Goal: Task Accomplishment & Management: Manage account settings

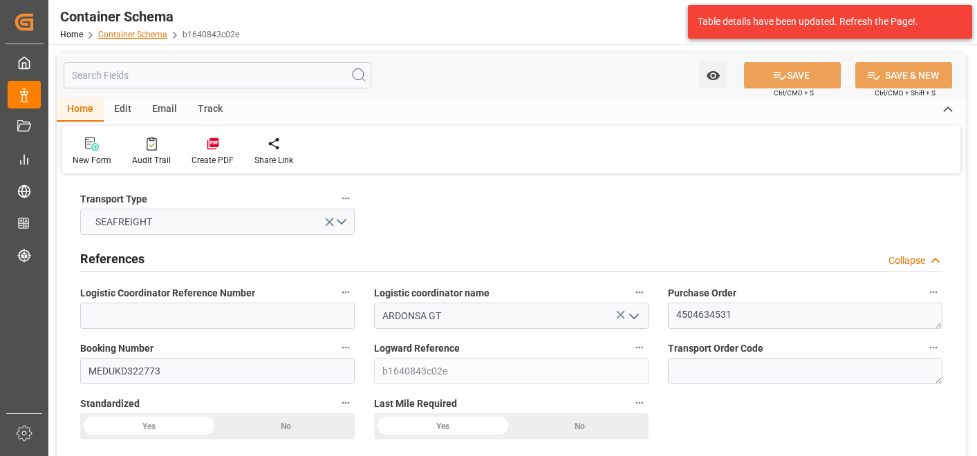
click at [147, 30] on link "Container Schema" at bounding box center [132, 35] width 69 height 10
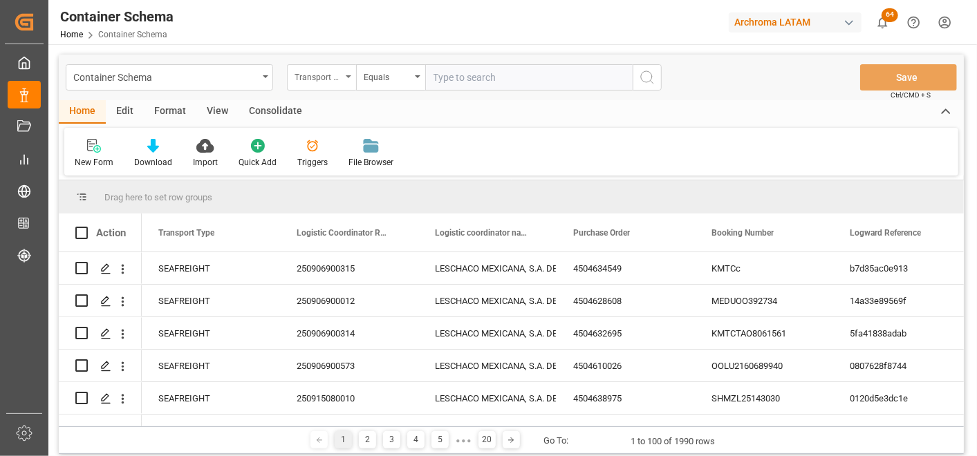
click at [346, 82] on div "Transport Type" at bounding box center [321, 77] width 69 height 26
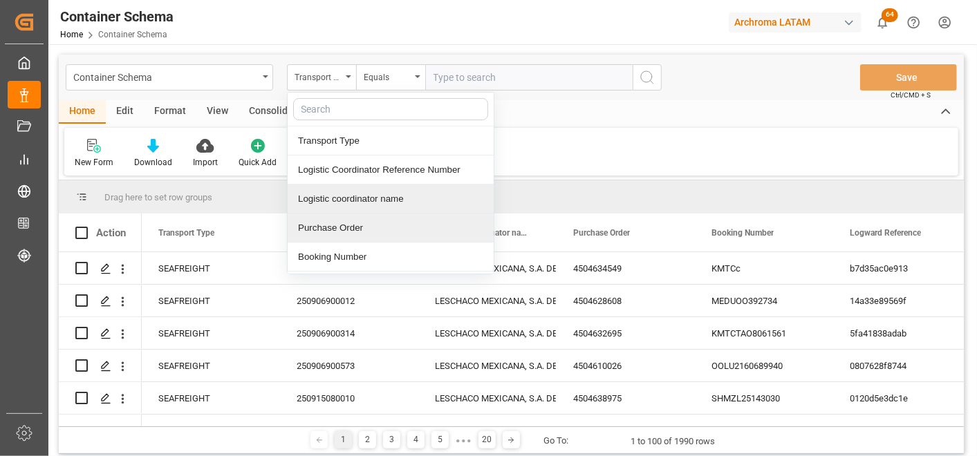
click at [365, 216] on div "Purchase Order" at bounding box center [391, 228] width 206 height 29
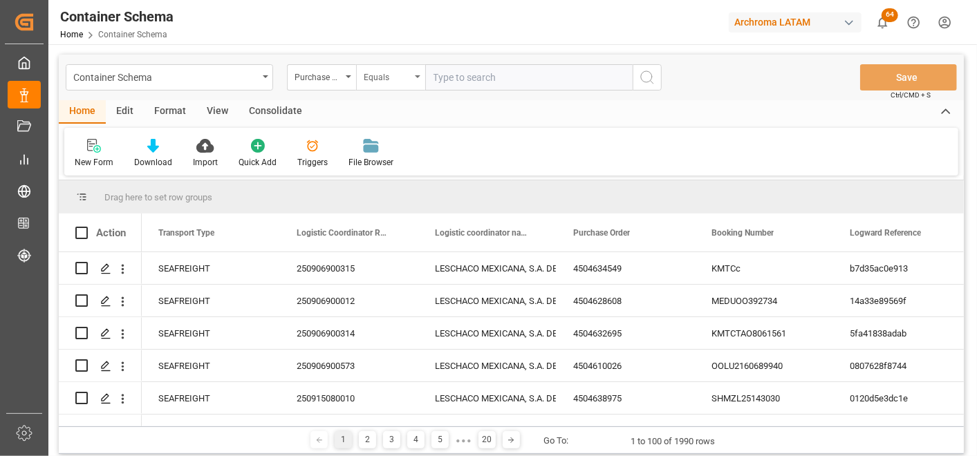
click at [377, 74] on div "Equals" at bounding box center [387, 76] width 47 height 16
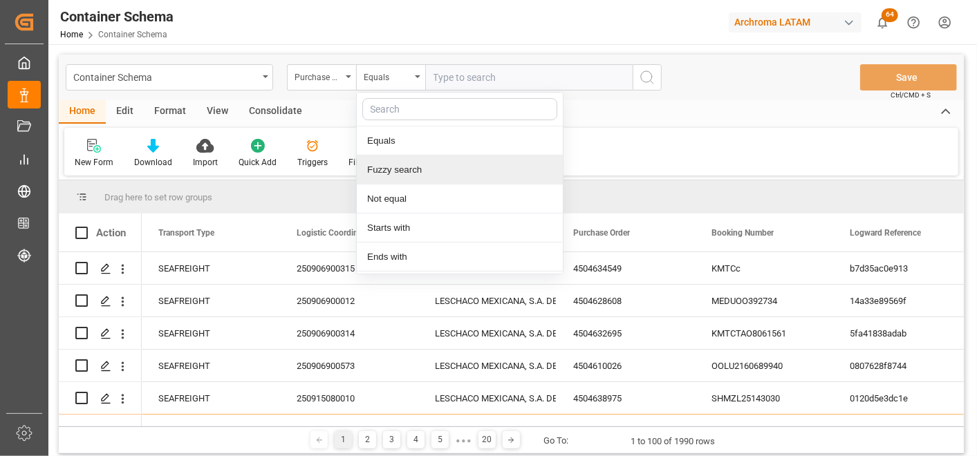
click at [401, 170] on div "Fuzzy search" at bounding box center [460, 170] width 206 height 29
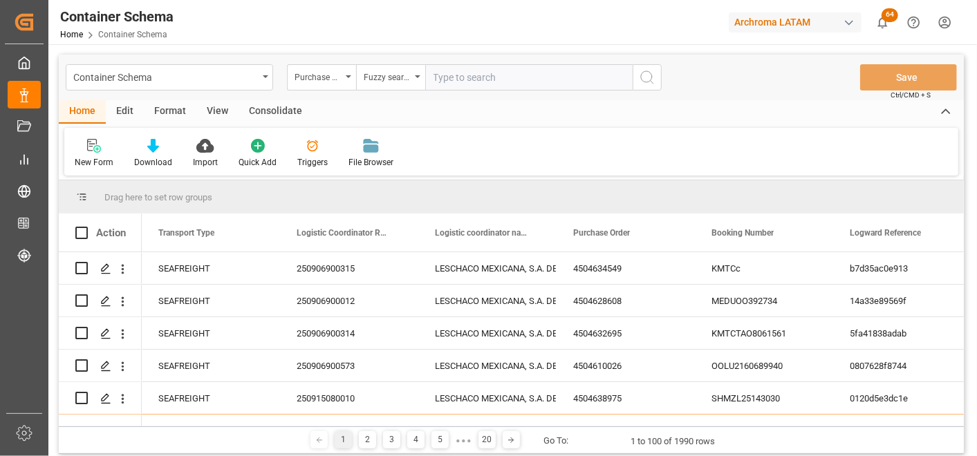
paste input "4504654265"
type input "4504654265"
click at [659, 77] on button "search button" at bounding box center [647, 77] width 29 height 26
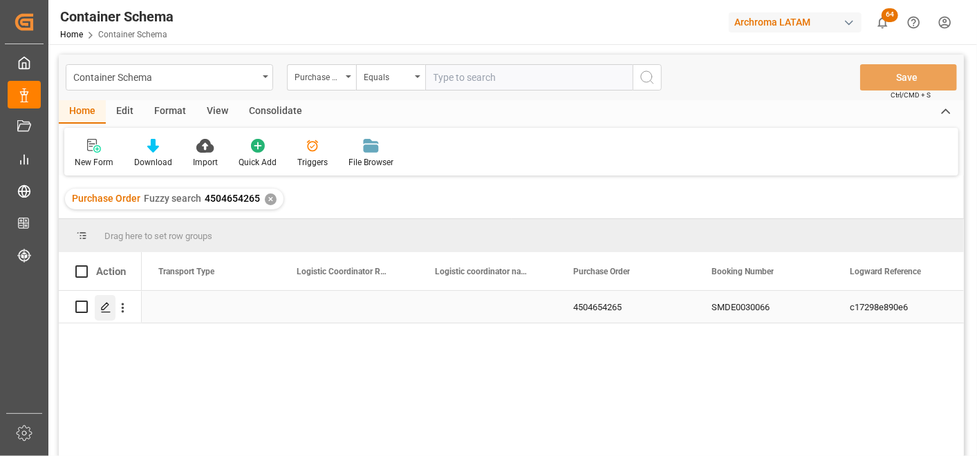
click at [104, 308] on polygon "Press SPACE to select this row." at bounding box center [105, 306] width 7 height 7
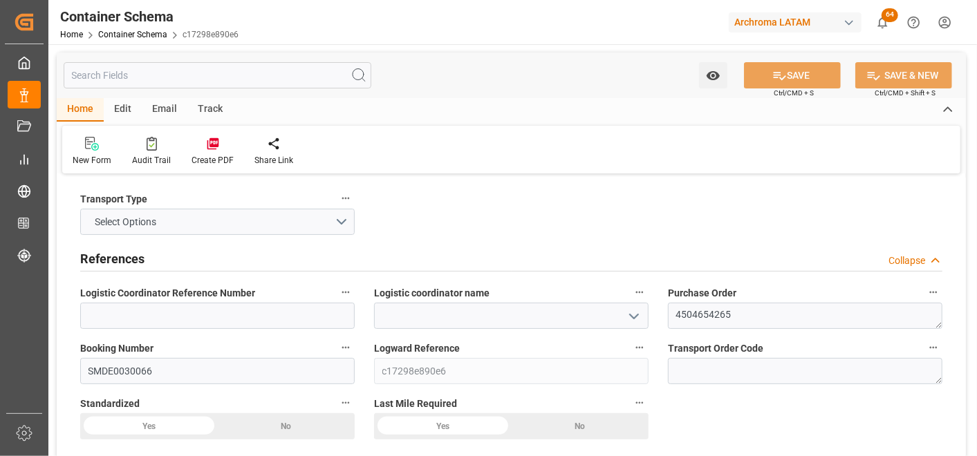
type input "0"
type input "2"
type input "3"
type input "80"
type input "85.11"
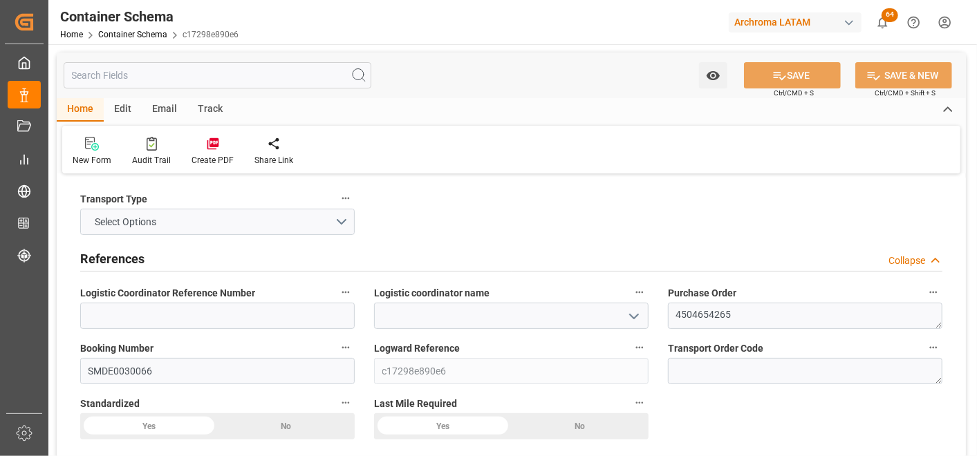
type input "0"
type input "[DATE] 10:00"
type input "[DATE]"
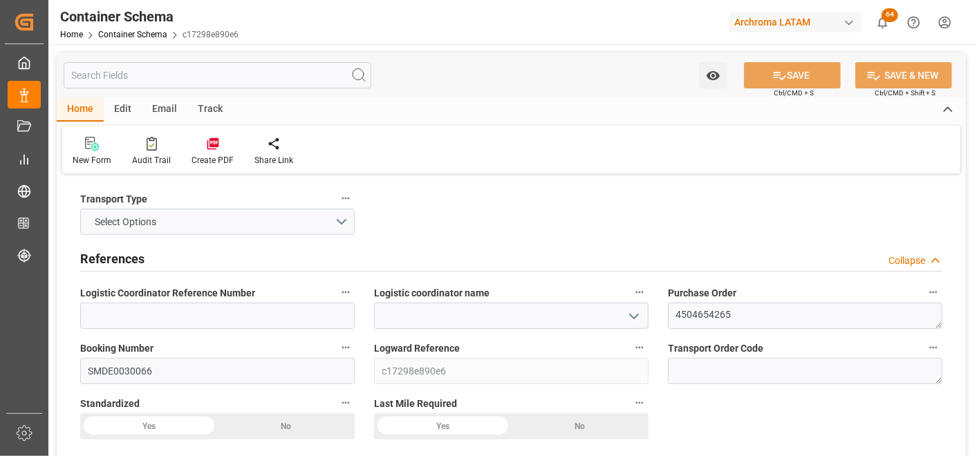
type input "[DATE] 07:10"
type input "[DATE] 14:57"
type input "[DATE]"
click at [629, 315] on icon "open menu" at bounding box center [634, 316] width 17 height 17
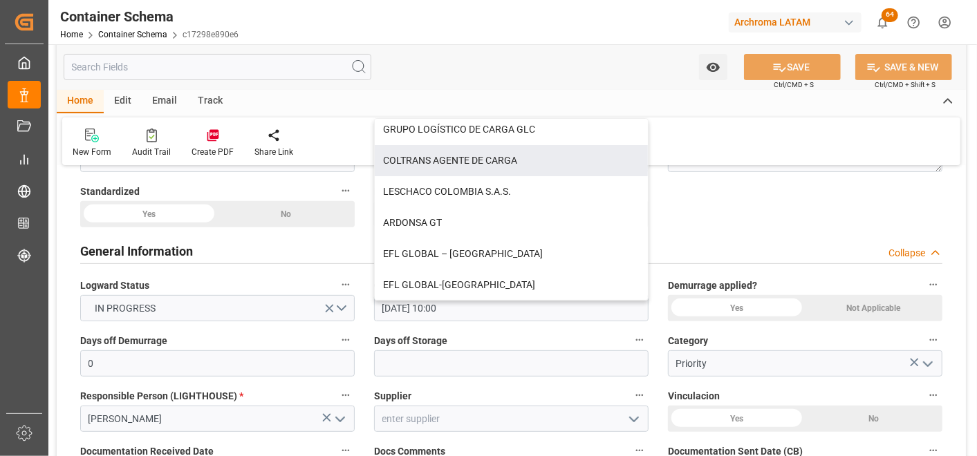
scroll to position [230, 0]
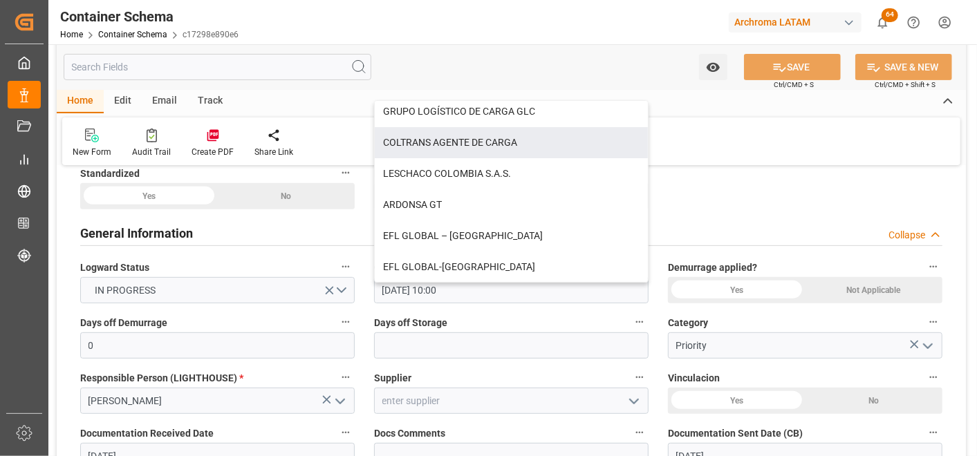
click at [542, 277] on div "EFL GLOBAL-[GEOGRAPHIC_DATA]" at bounding box center [511, 267] width 273 height 31
type input "EFL GLOBAL-[GEOGRAPHIC_DATA]"
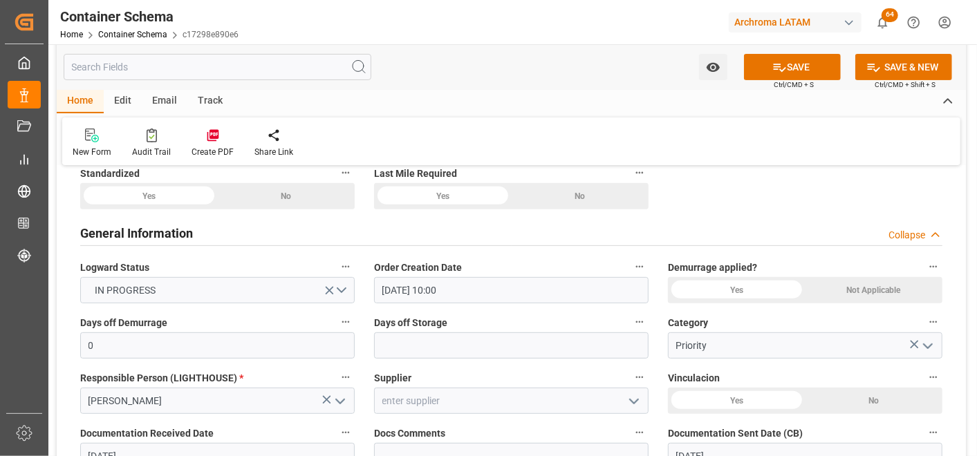
scroll to position [0, 0]
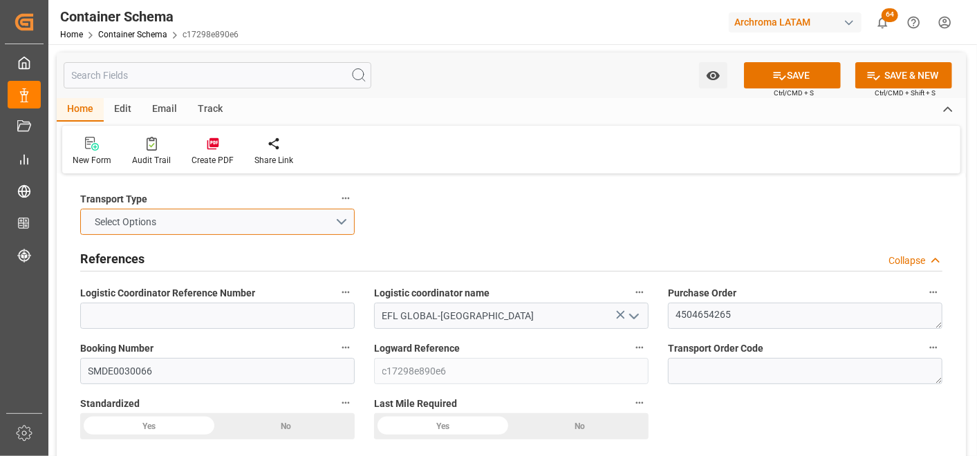
click at [341, 220] on button "Select Options" at bounding box center [217, 222] width 274 height 26
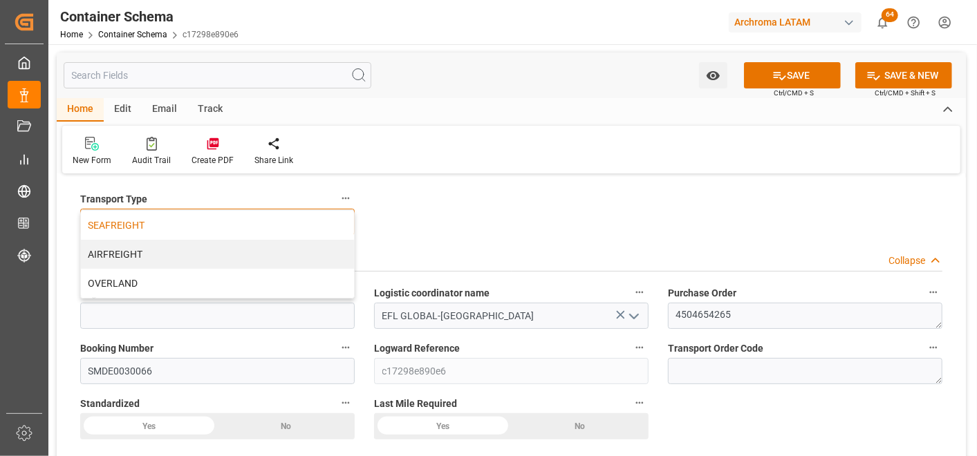
click at [198, 229] on div "SEAFREIGHT" at bounding box center [217, 225] width 273 height 29
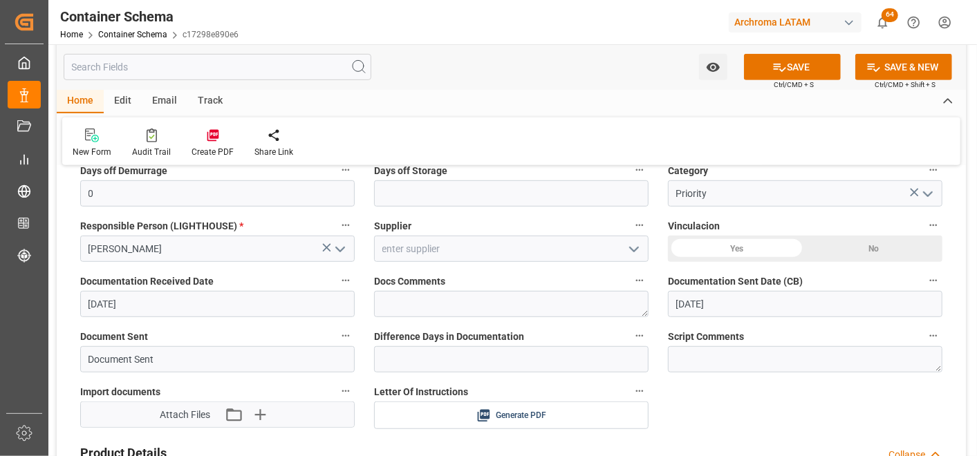
scroll to position [307, 0]
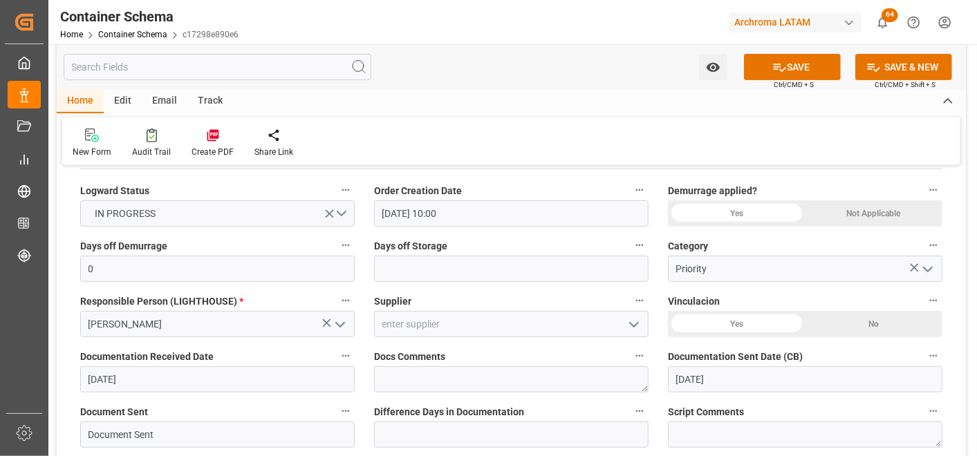
click at [633, 323] on icon "open menu" at bounding box center [634, 325] width 17 height 17
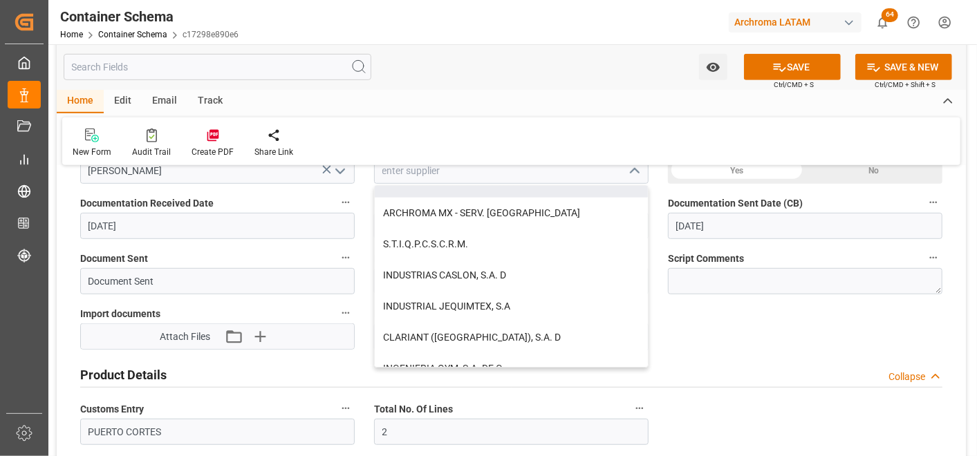
scroll to position [921, 0]
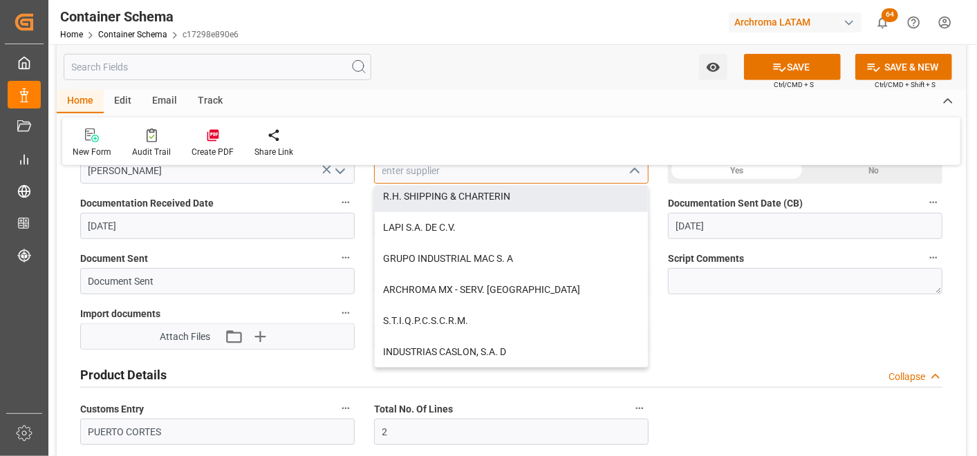
click at [431, 168] on input at bounding box center [511, 171] width 274 height 26
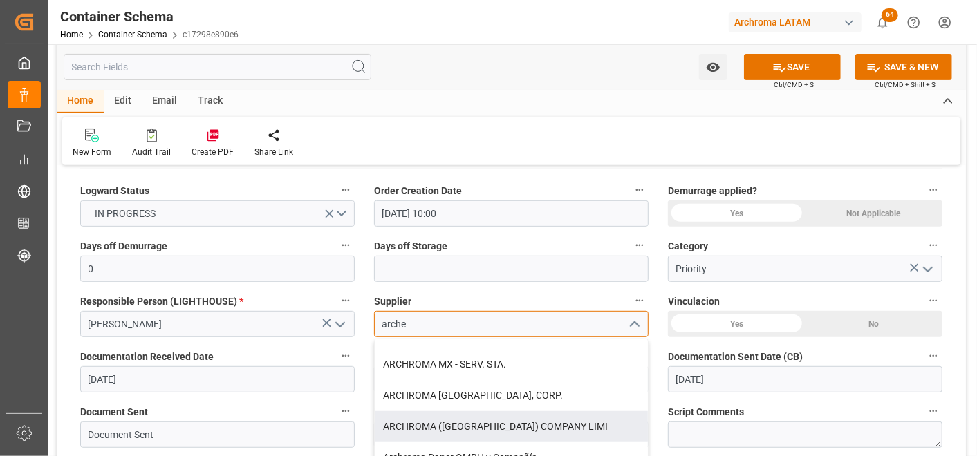
scroll to position [0, 0]
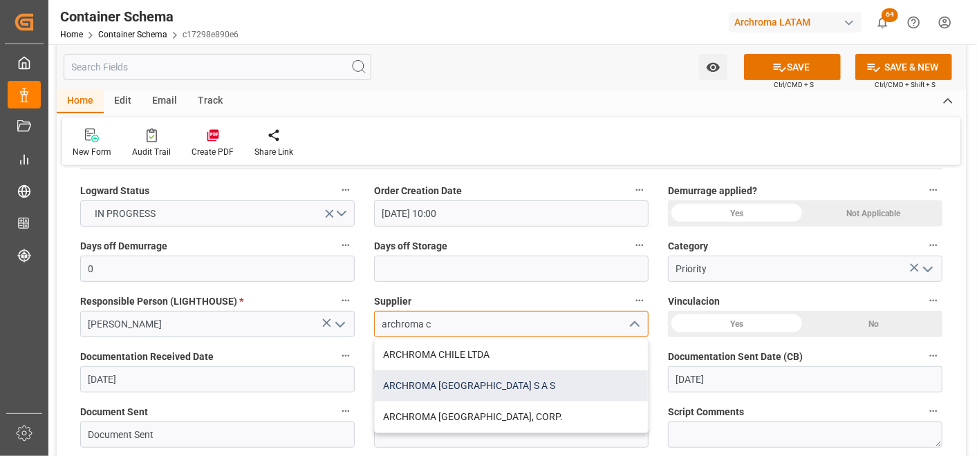
click at [501, 395] on div "ARCHROMA [GEOGRAPHIC_DATA] S A S" at bounding box center [511, 386] width 273 height 31
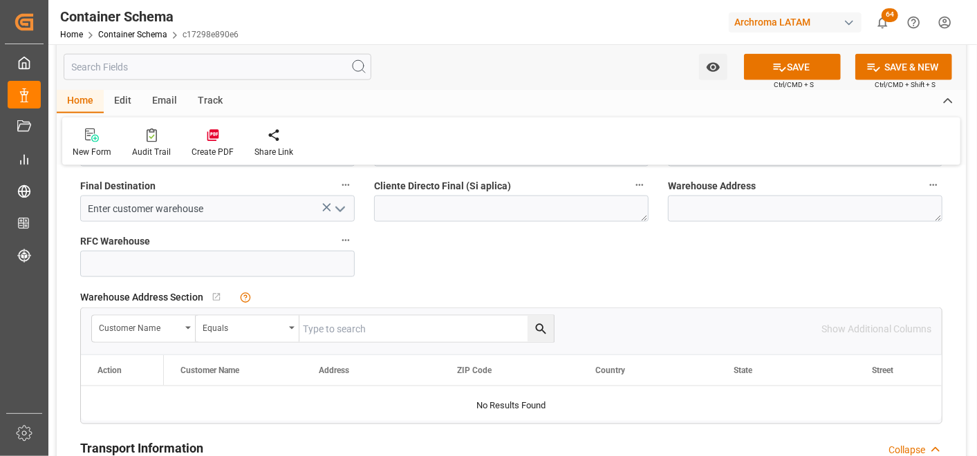
scroll to position [921, 0]
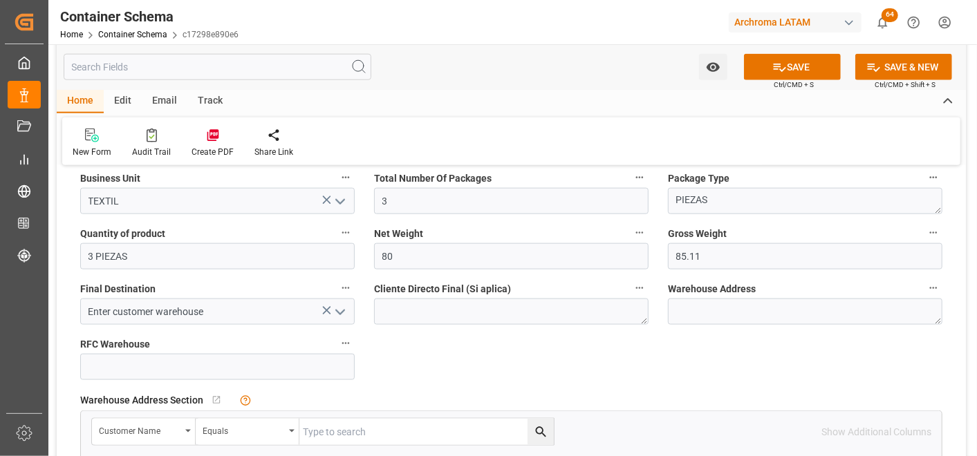
type input "ARCHROMA [GEOGRAPHIC_DATA] S A S"
click at [341, 313] on polyline "open menu" at bounding box center [340, 312] width 8 height 4
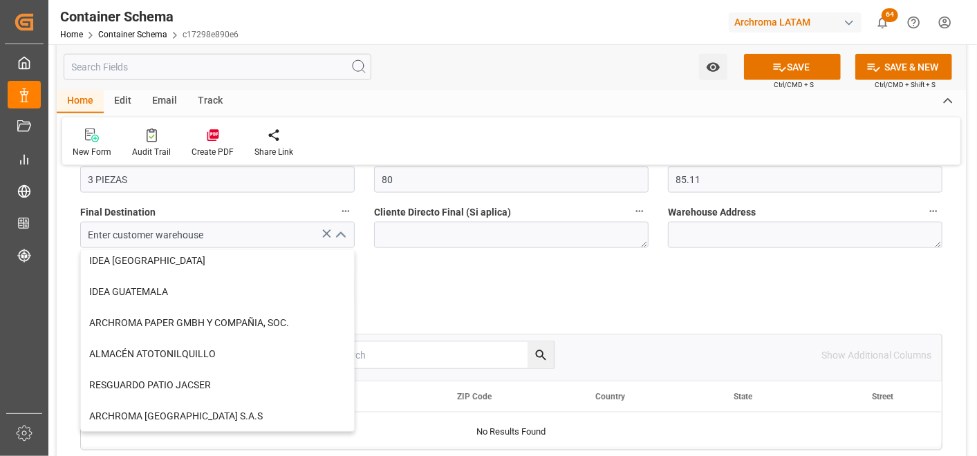
scroll to position [0, 0]
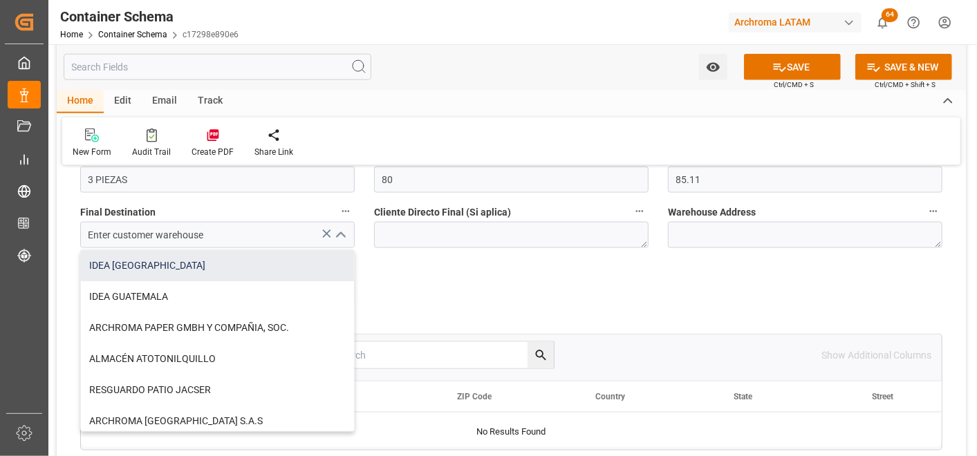
click at [184, 266] on div "IDEA [GEOGRAPHIC_DATA]" at bounding box center [217, 265] width 273 height 31
type input "IDEA [GEOGRAPHIC_DATA]"
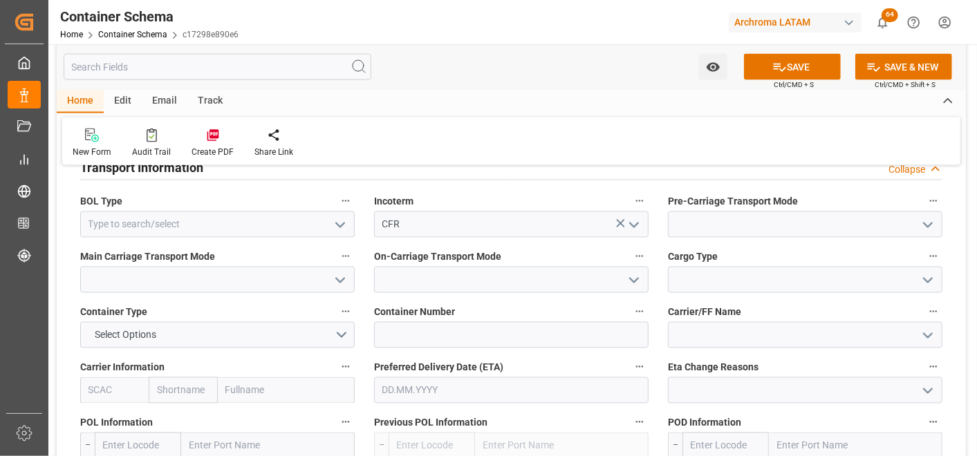
scroll to position [1459, 0]
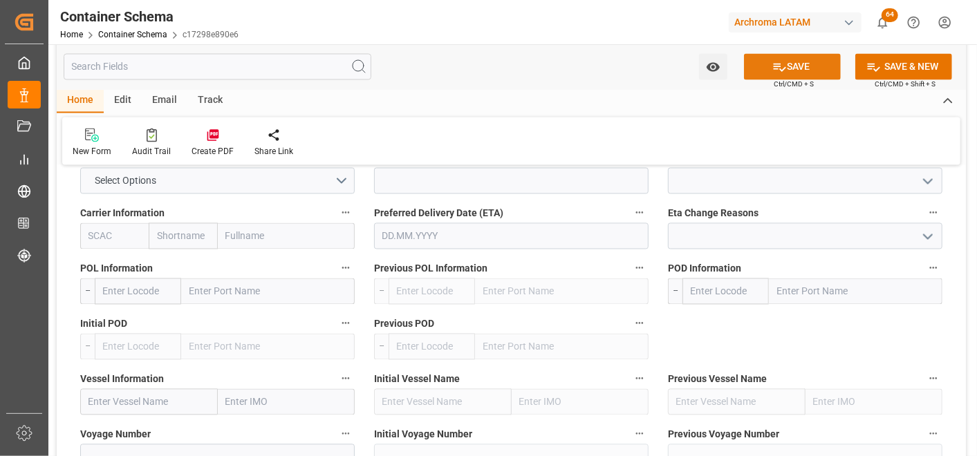
click at [766, 64] on button "SAVE" at bounding box center [792, 67] width 97 height 26
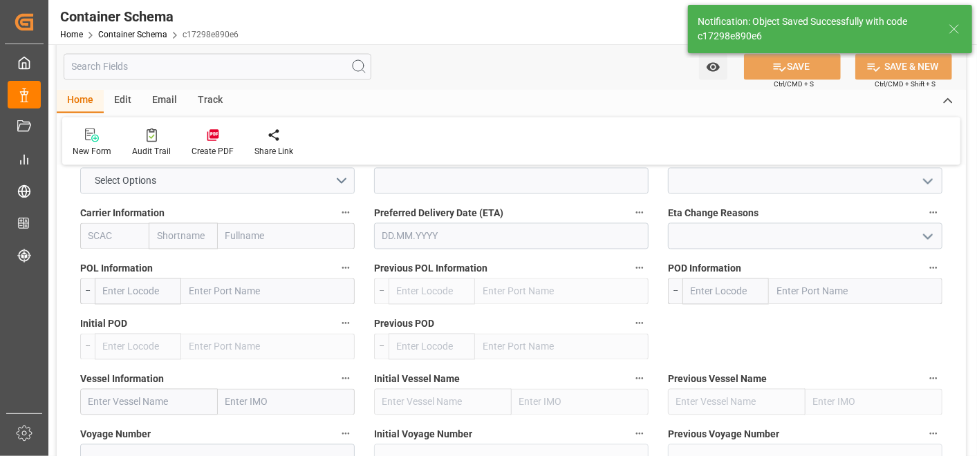
type textarea ", [GEOGRAPHIC_DATA], , , C.P."
type input "[DATE] 20:19"
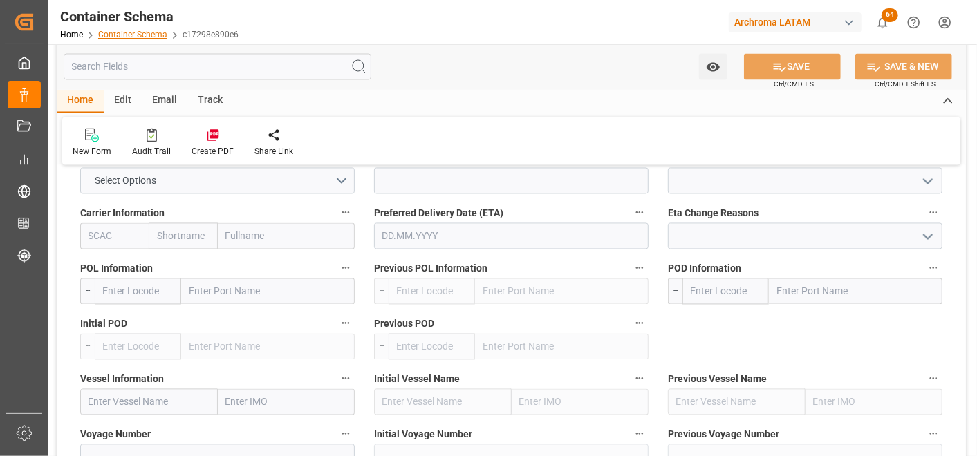
click at [148, 33] on link "Container Schema" at bounding box center [132, 35] width 69 height 10
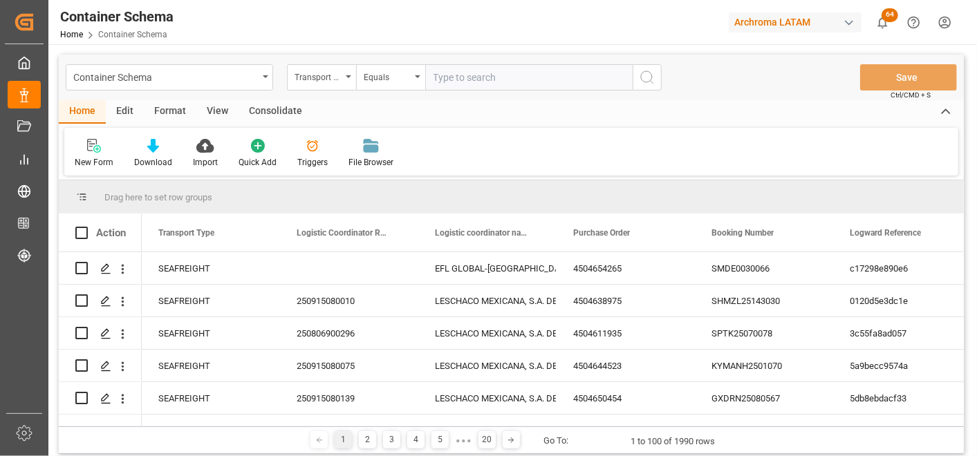
click at [343, 76] on div "Transport Type" at bounding box center [321, 77] width 69 height 26
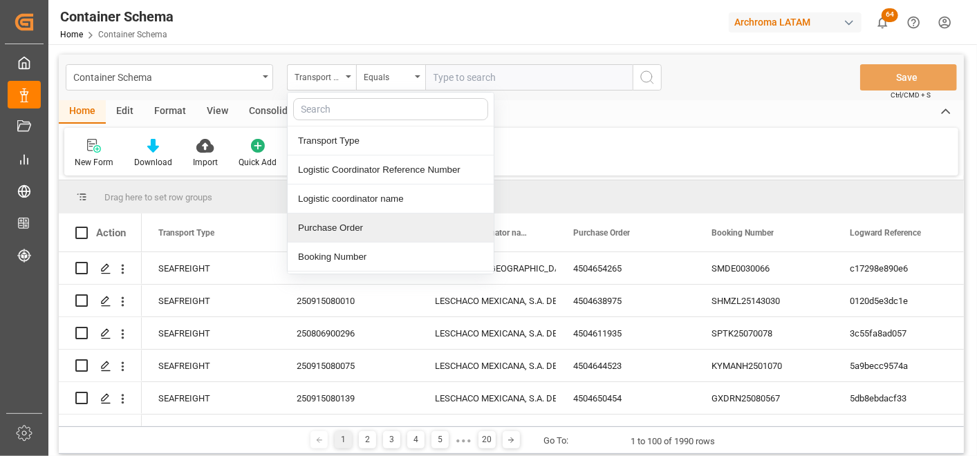
click at [354, 222] on div "Purchase Order" at bounding box center [391, 228] width 206 height 29
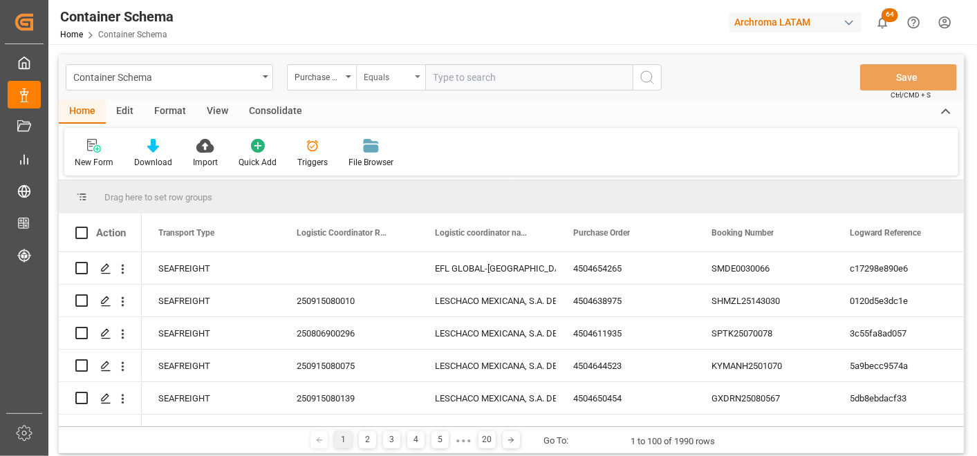
click at [395, 79] on div "Equals" at bounding box center [387, 76] width 47 height 16
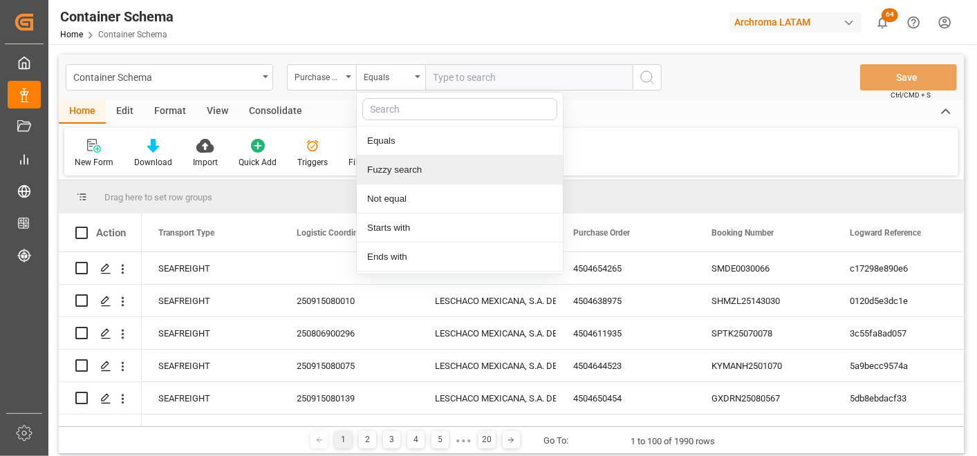
click at [402, 173] on div "Fuzzy search" at bounding box center [460, 170] width 206 height 29
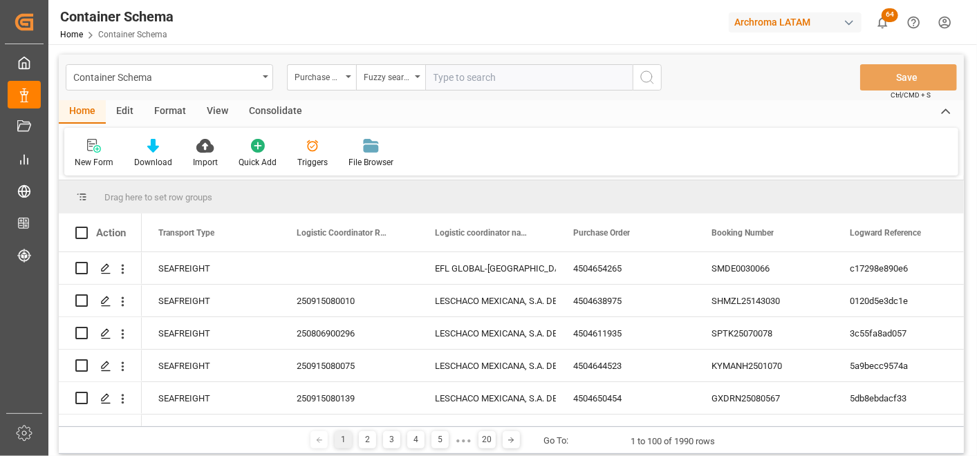
paste input "4504662290"
type input "4504662290"
click at [648, 71] on circle "search button" at bounding box center [646, 76] width 11 height 11
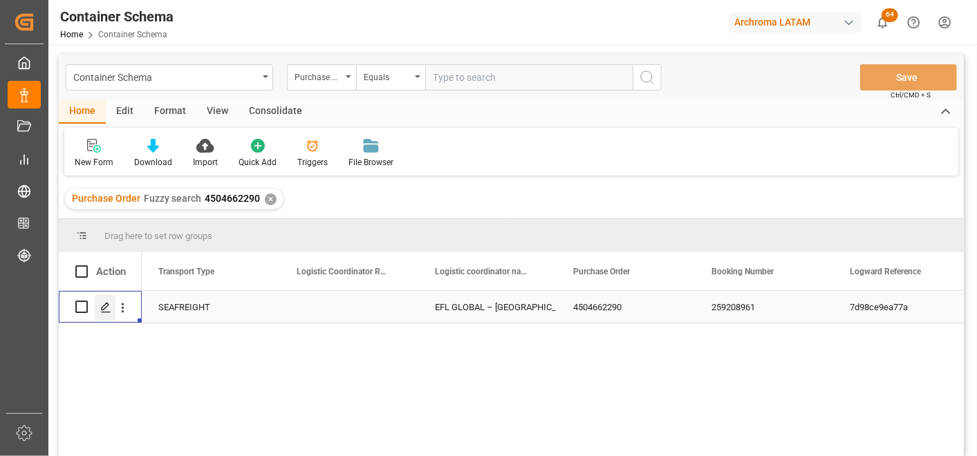
click at [105, 313] on div "Press SPACE to select this row." at bounding box center [105, 308] width 21 height 26
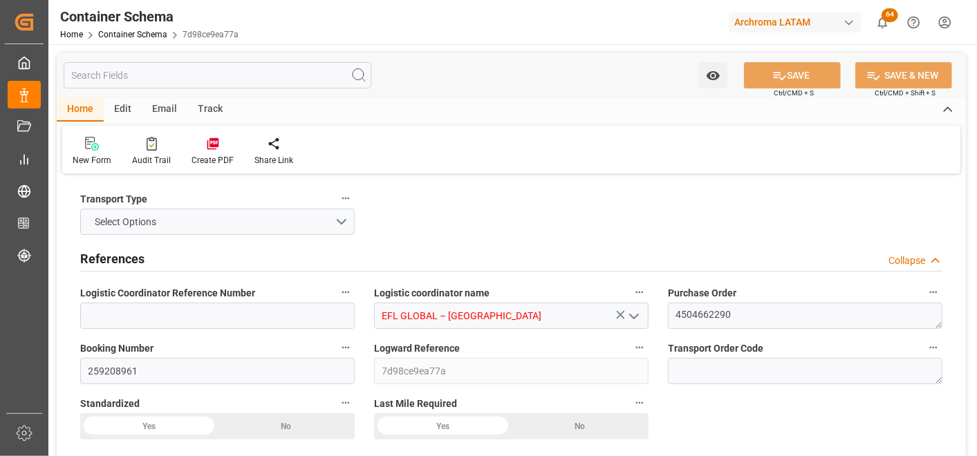
type input "0"
type input "1"
type input "37"
type input "11000"
type input "12266"
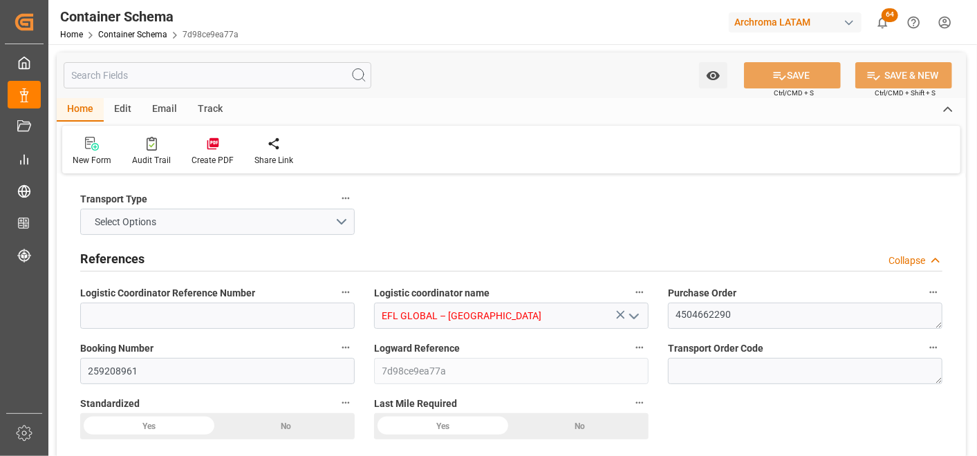
type input "Maersk"
type input "Maersk Line AS"
type input "CNSHA"
type input "PABLB"
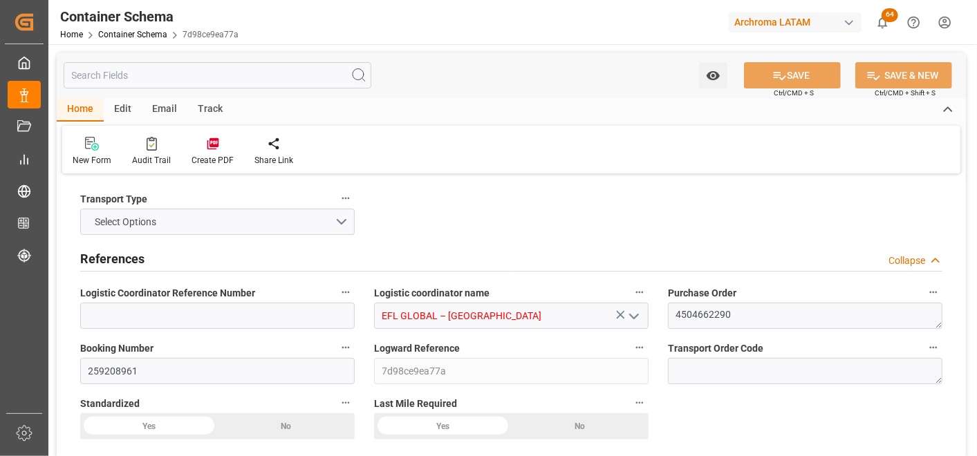
type input "9219800"
type input "0"
type input "[DATE] 16:00"
type input "[DATE]"
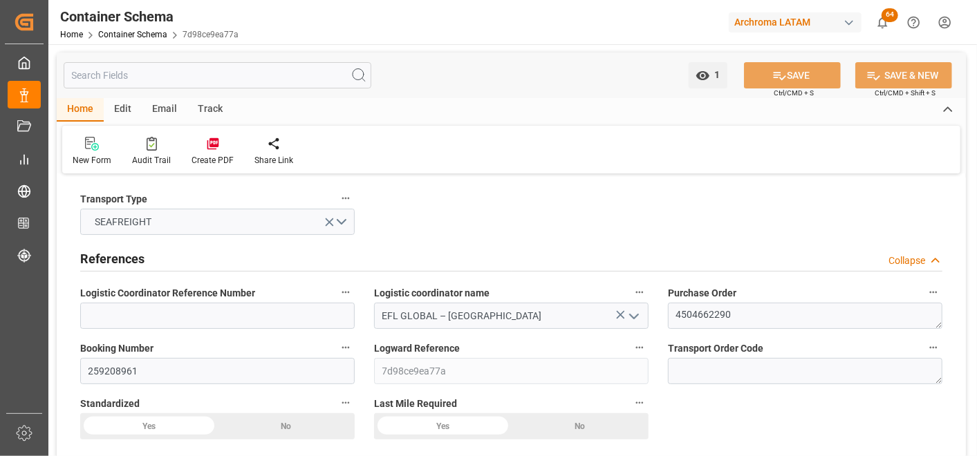
type input "[DATE]"
type input "[DATE] 06:19"
type input "[DATE] 20:57"
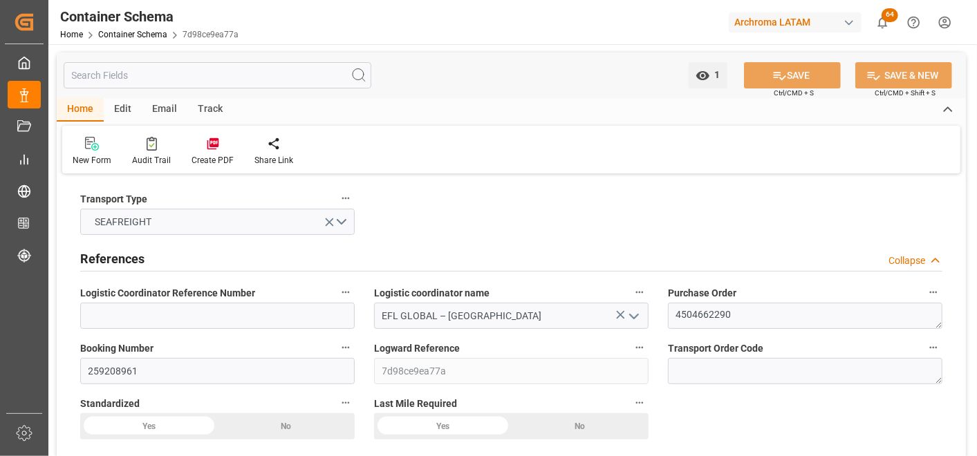
type input "[DATE]"
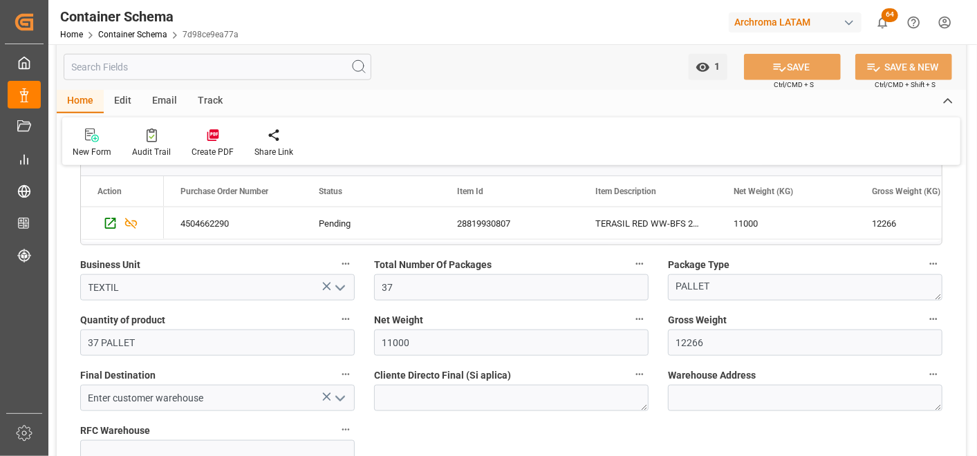
scroll to position [845, 0]
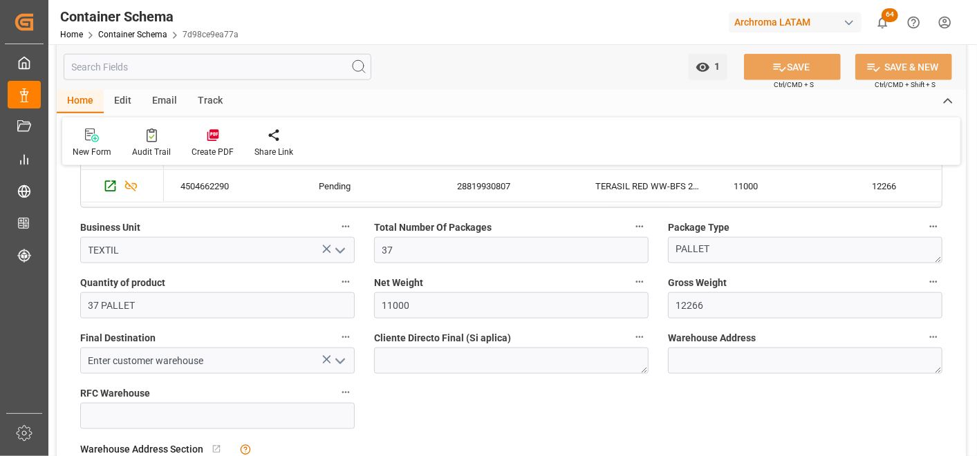
click at [340, 362] on icon "open menu" at bounding box center [340, 361] width 17 height 17
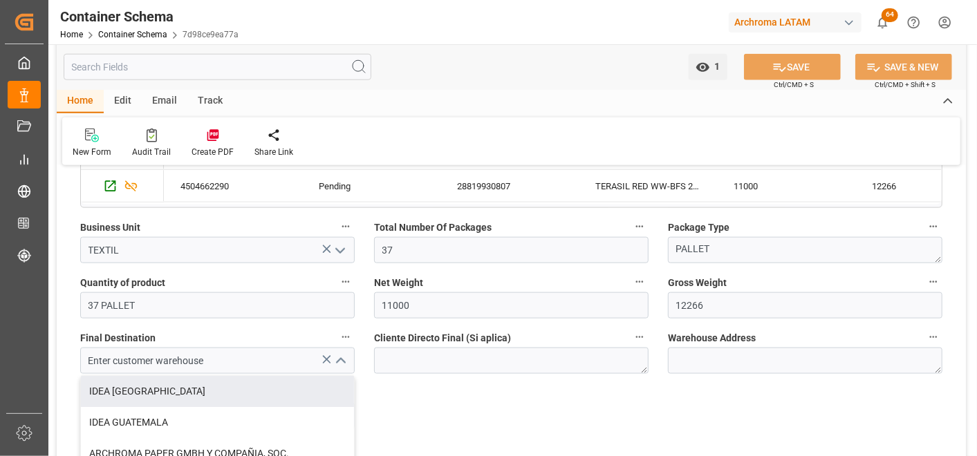
drag, startPoint x: 243, startPoint y: 382, endPoint x: 644, endPoint y: 220, distance: 431.7
click at [243, 382] on div "IDEA [GEOGRAPHIC_DATA]" at bounding box center [217, 391] width 273 height 31
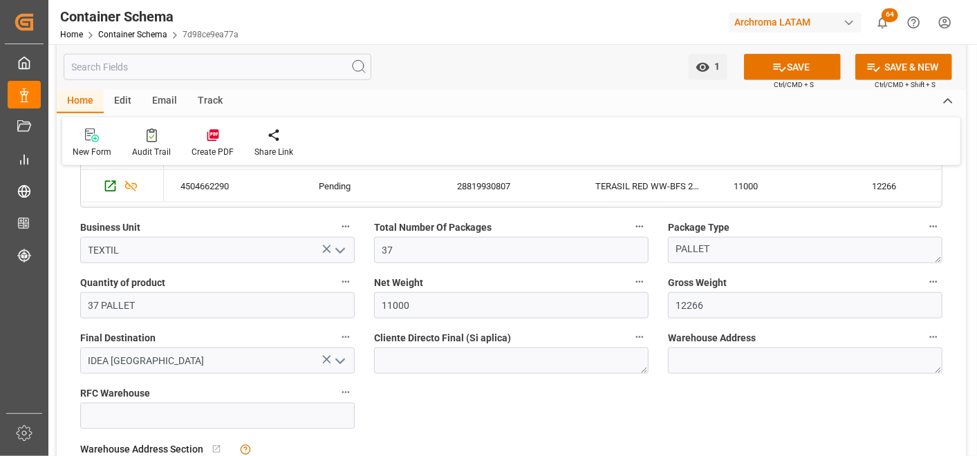
type input "IDEA [GEOGRAPHIC_DATA]"
click at [787, 64] on button "SAVE" at bounding box center [792, 67] width 97 height 26
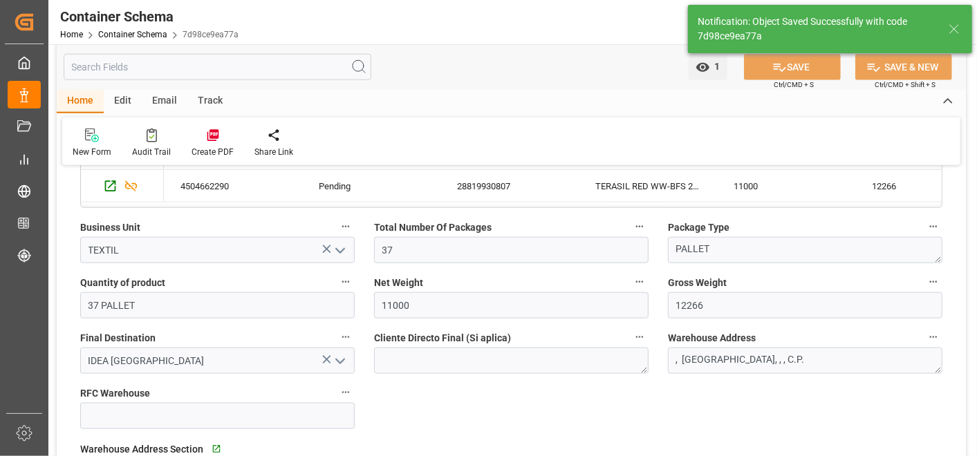
type textarea ", [GEOGRAPHIC_DATA], , , C.P."
type input "[DATE] 20:20"
